Goal: Find specific page/section: Find specific page/section

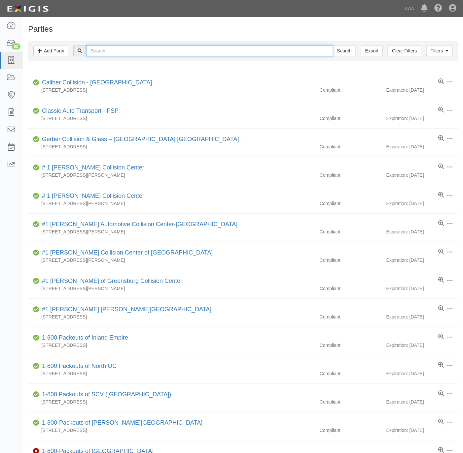
click at [135, 54] on input "text" at bounding box center [209, 50] width 247 height 11
paste input "d Canyon Union Tire & Auto Repair."
type input "sand Canyon Union Tire & Auto Repair."
click at [333, 45] on input "Search" at bounding box center [344, 50] width 23 height 11
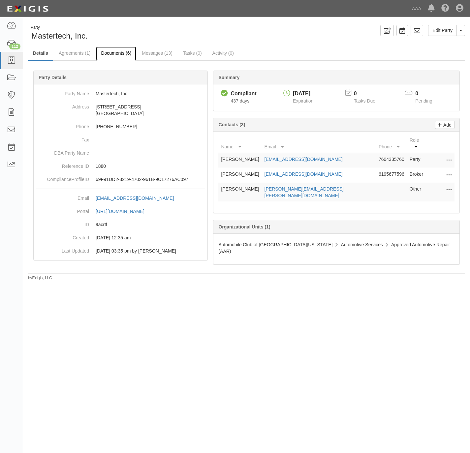
click at [110, 51] on link "Documents (6)" at bounding box center [116, 54] width 40 height 14
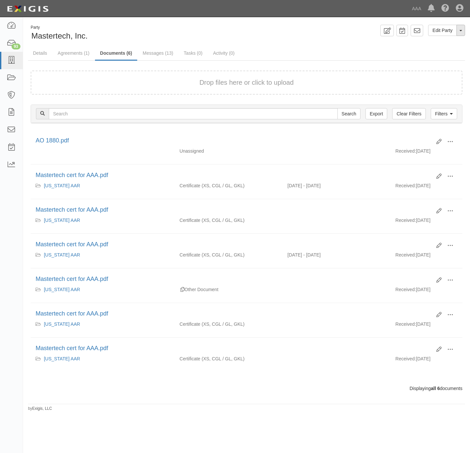
click at [461, 31] on button "Toggle Party Dropdown" at bounding box center [461, 30] width 9 height 11
click at [439, 50] on link "Archive Party" at bounding box center [439, 51] width 52 height 9
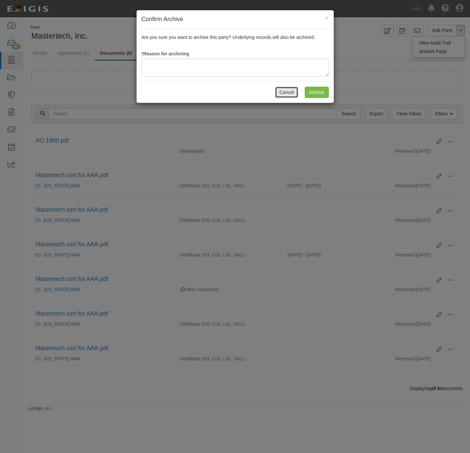
drag, startPoint x: 289, startPoint y: 92, endPoint x: 351, endPoint y: 88, distance: 62.5
click at [289, 92] on button "Cancel" at bounding box center [286, 92] width 23 height 11
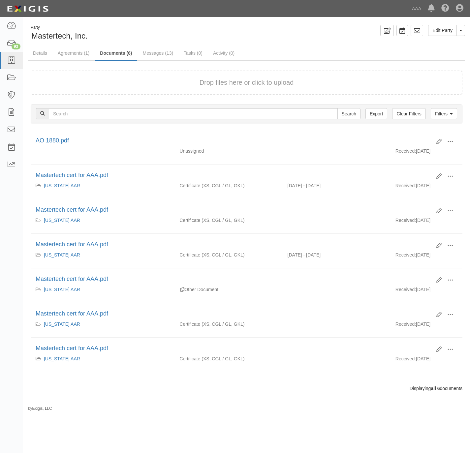
click at [105, 83] on div "Drop files here or click to upload" at bounding box center [246, 83] width 417 height 10
click at [160, 77] on form "Drop files here or click to upload" at bounding box center [247, 83] width 432 height 24
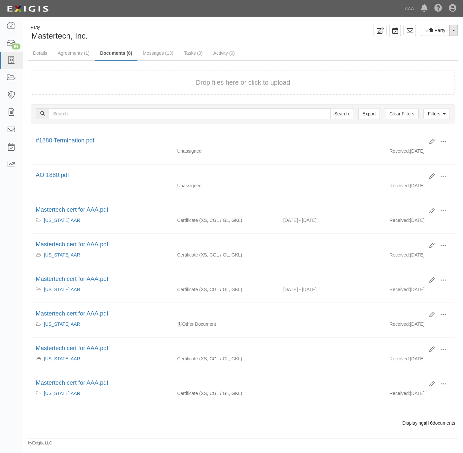
click at [450, 33] on button "Toggle Party Dropdown" at bounding box center [453, 30] width 9 height 11
click at [416, 51] on link "Archive Party" at bounding box center [431, 51] width 52 height 9
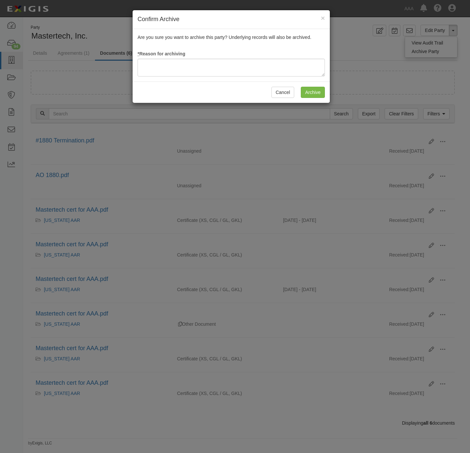
click at [218, 57] on div "Are you sure you want to archive this party? Underlying records will also be ar…" at bounding box center [231, 55] width 197 height 52
click at [217, 61] on textarea at bounding box center [231, 68] width 187 height 18
type textarea "Station Terminated."
click at [320, 95] on input "Archive" at bounding box center [313, 92] width 24 height 11
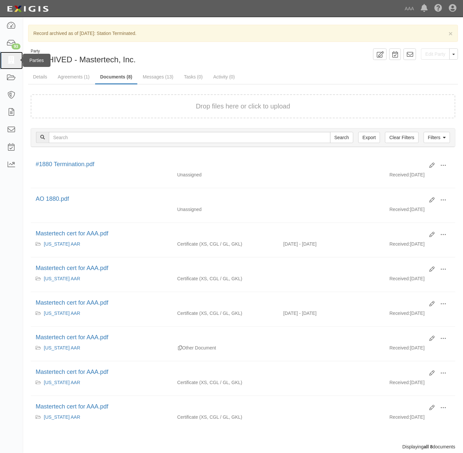
click at [5, 61] on link at bounding box center [11, 60] width 23 height 17
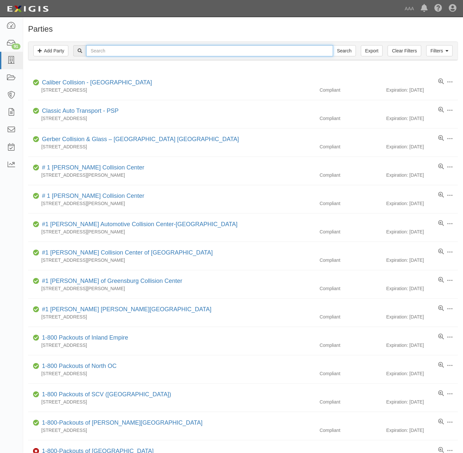
click at [190, 52] on input "text" at bounding box center [209, 50] width 247 height 11
type input "just right"
click at [333, 45] on input "Search" at bounding box center [344, 50] width 23 height 11
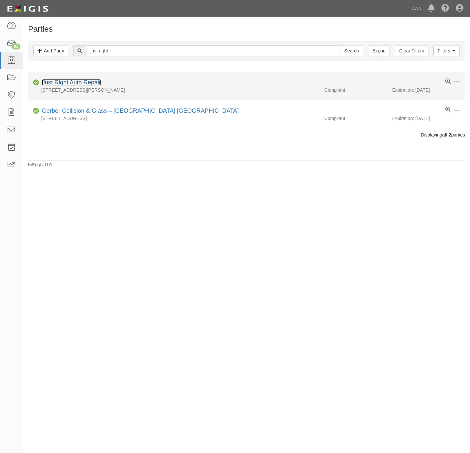
click at [83, 82] on link "Just Right Auto Repair" at bounding box center [71, 82] width 59 height 7
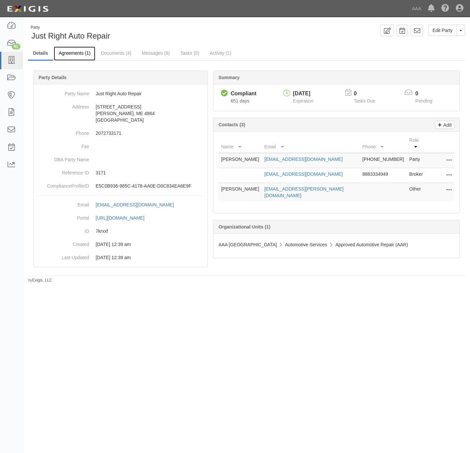
click at [65, 53] on link "Agreements (1)" at bounding box center [75, 54] width 42 height 14
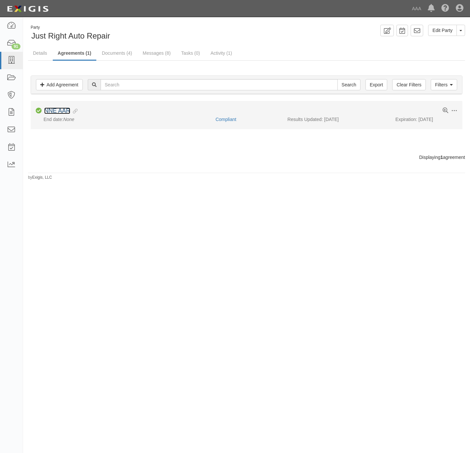
click at [55, 109] on link "NNE AAR" at bounding box center [57, 111] width 26 height 7
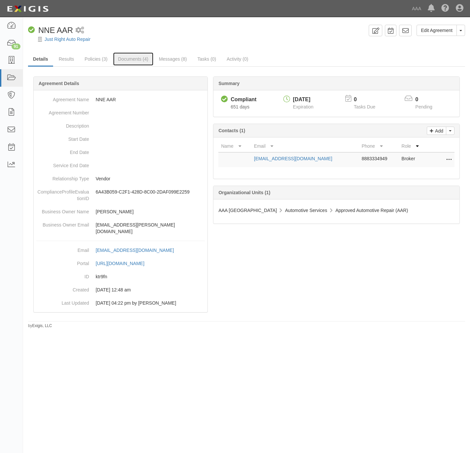
drag, startPoint x: 129, startPoint y: 58, endPoint x: 308, endPoint y: 64, distance: 179.3
click at [129, 58] on link "Documents (4)" at bounding box center [133, 58] width 40 height 13
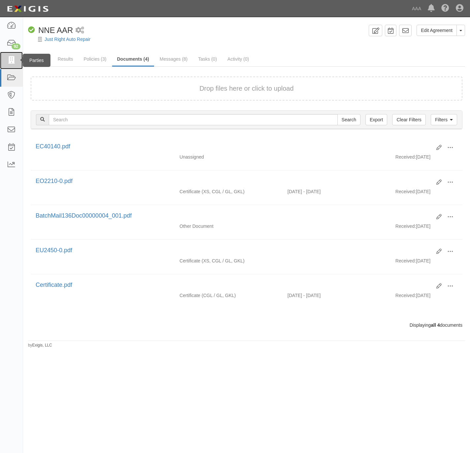
drag, startPoint x: 10, startPoint y: 60, endPoint x: 25, endPoint y: 57, distance: 15.0
click at [10, 60] on icon at bounding box center [11, 61] width 9 height 8
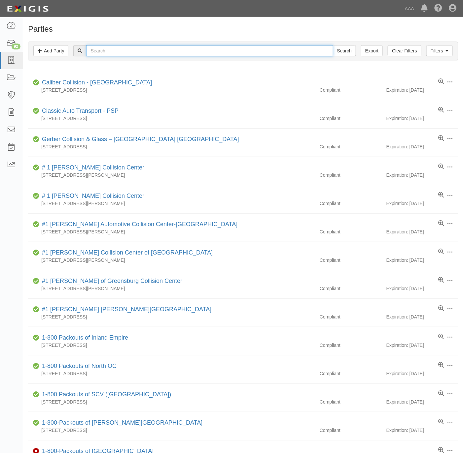
click at [139, 53] on input "text" at bounding box center [209, 50] width 247 height 11
type input "3rd coast"
click at [333, 45] on input "Search" at bounding box center [344, 50] width 23 height 11
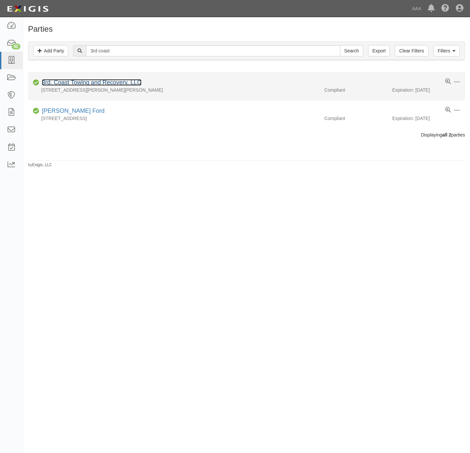
click at [84, 82] on link "3rd. Coast Towing and Recovery, LLC" at bounding box center [92, 82] width 100 height 7
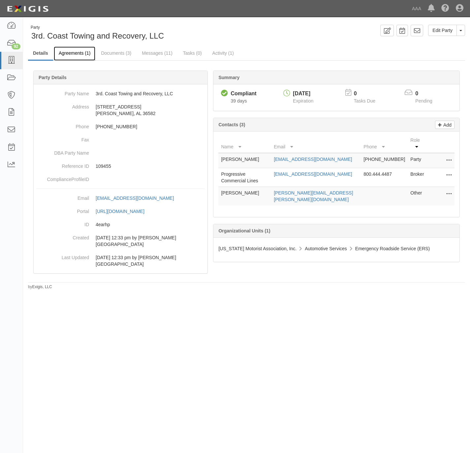
click at [69, 52] on link "Agreements (1)" at bounding box center [75, 54] width 42 height 14
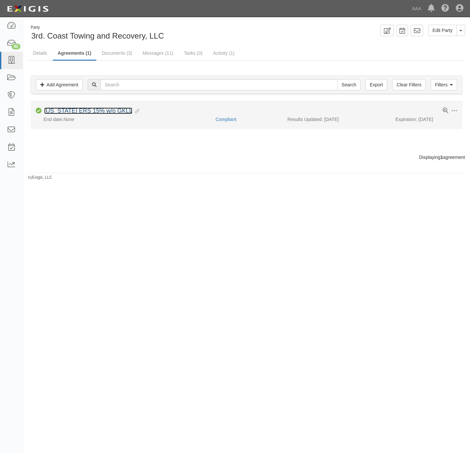
click at [69, 110] on link "[US_STATE] ERS 15% w/o GKLL" at bounding box center [88, 111] width 88 height 7
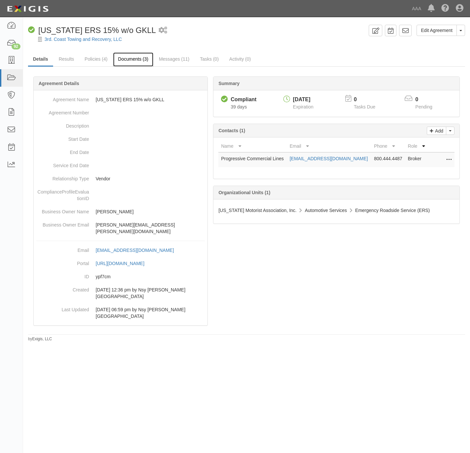
click at [137, 60] on link "Documents (3)" at bounding box center [133, 59] width 40 height 14
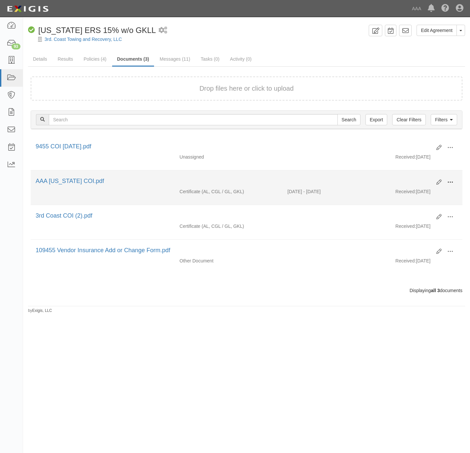
click at [452, 184] on span at bounding box center [450, 183] width 6 height 6
click at [436, 193] on link "View" at bounding box center [418, 192] width 52 height 12
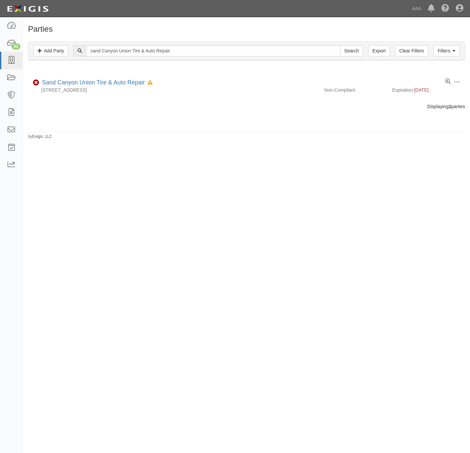
click at [75, 82] on link "Sand Canyon Union Tire & Auto Repair" at bounding box center [93, 82] width 103 height 7
